Goal: Transaction & Acquisition: Purchase product/service

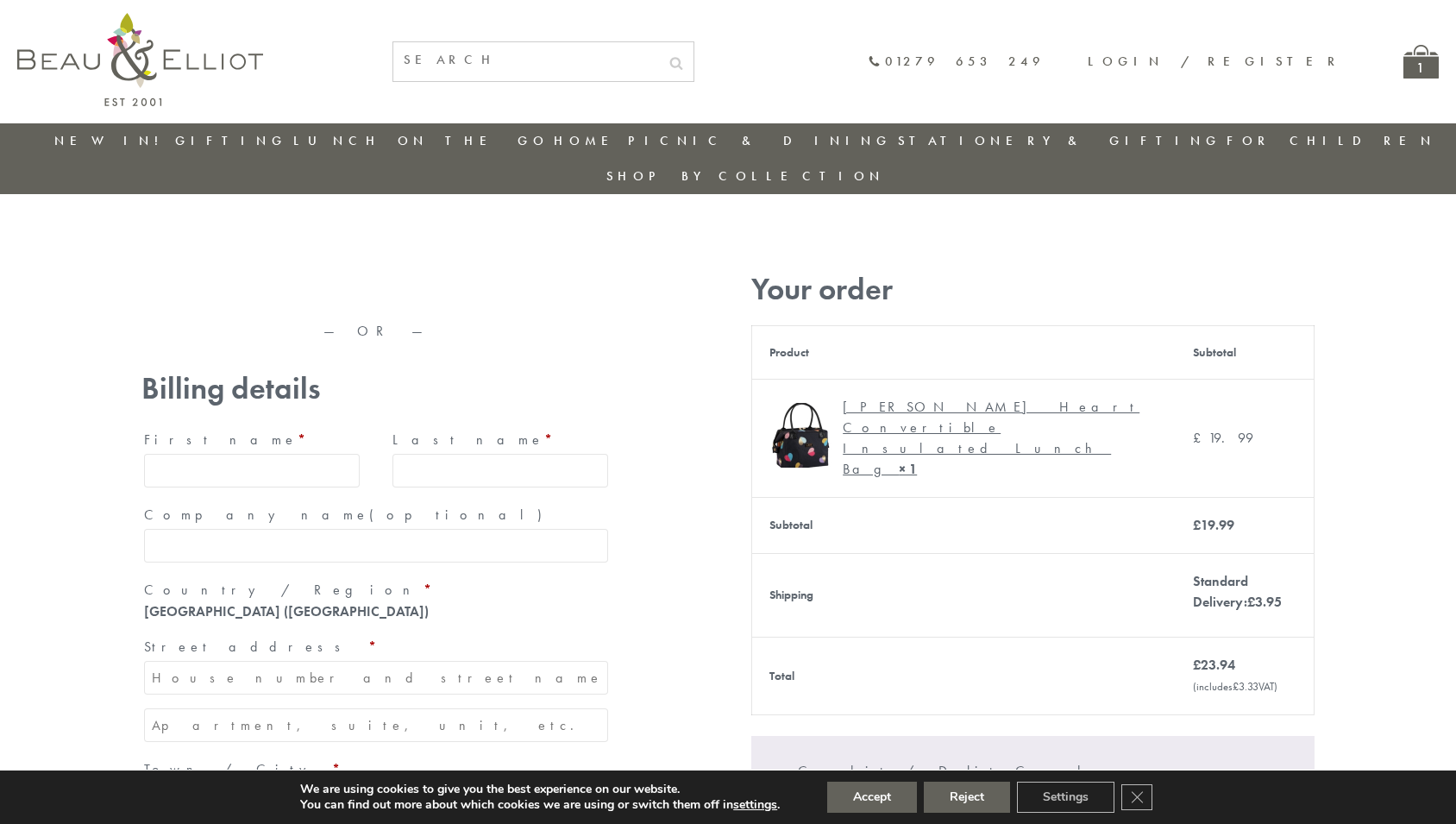
type input "maria33@yahoo.com"
type input "Maria"
type input "Williams"
type input "23, Scottsdale, Happytown"
type input "London"
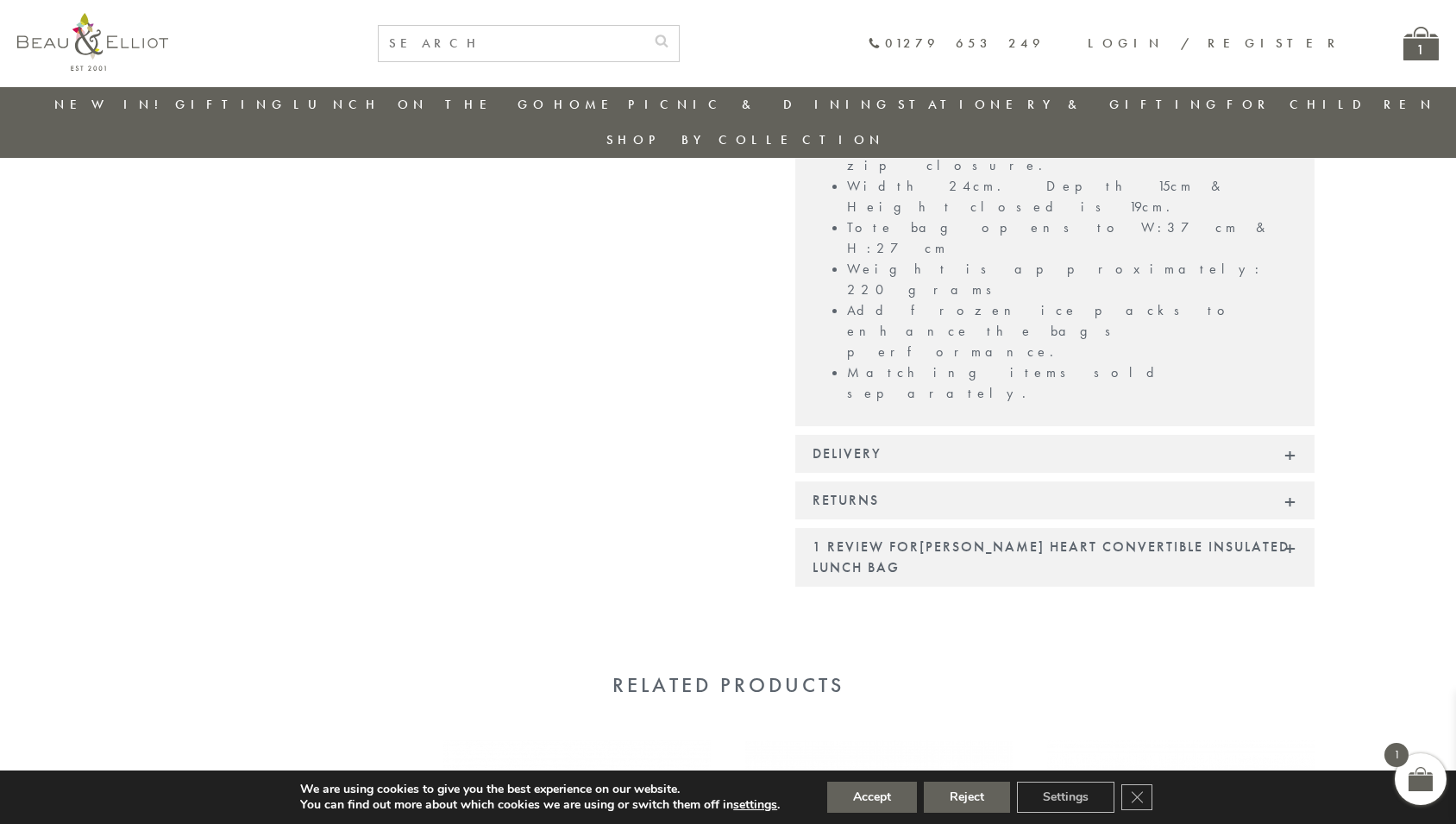
scroll to position [1420, 0]
